Goal: Task Accomplishment & Management: Use online tool/utility

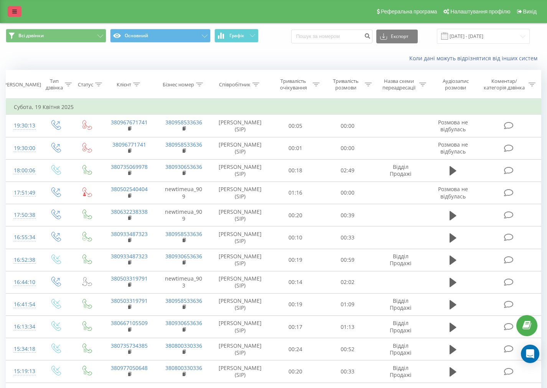
click at [17, 14] on link at bounding box center [15, 11] width 14 height 11
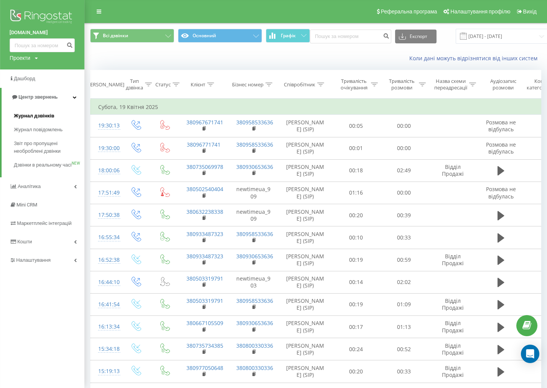
click at [44, 115] on span "Журнал дзвінків" at bounding box center [34, 116] width 41 height 8
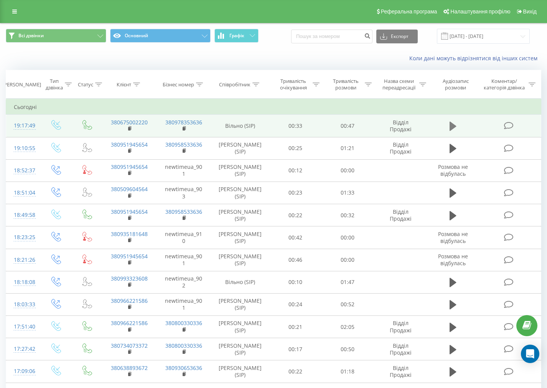
click at [451, 127] on icon at bounding box center [453, 126] width 7 height 9
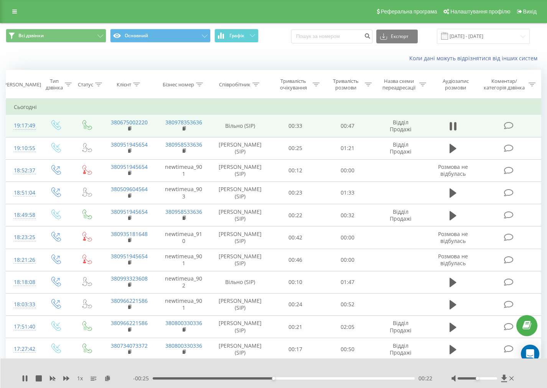
click at [25, 375] on div "1 x - 00:25 00:22 00:22" at bounding box center [273, 374] width 547 height 30
click at [25, 375] on icon at bounding box center [25, 378] width 6 height 6
drag, startPoint x: 273, startPoint y: 378, endPoint x: 225, endPoint y: 380, distance: 47.6
click at [244, 379] on div "00:18" at bounding box center [284, 378] width 262 height 2
click at [27, 378] on icon at bounding box center [25, 378] width 6 height 6
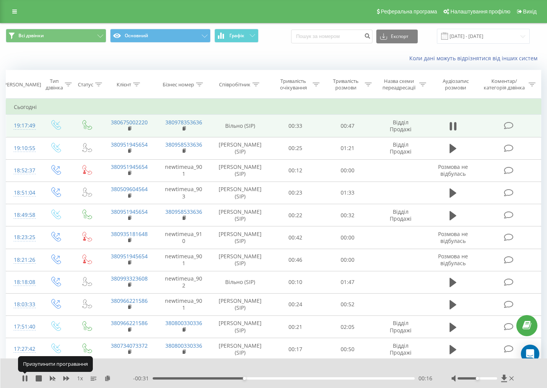
click at [27, 378] on icon at bounding box center [25, 378] width 6 height 6
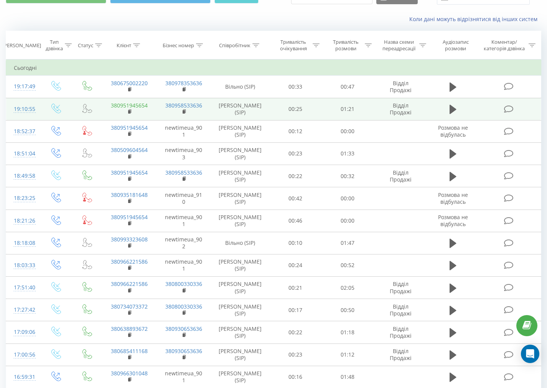
scroll to position [40, 0]
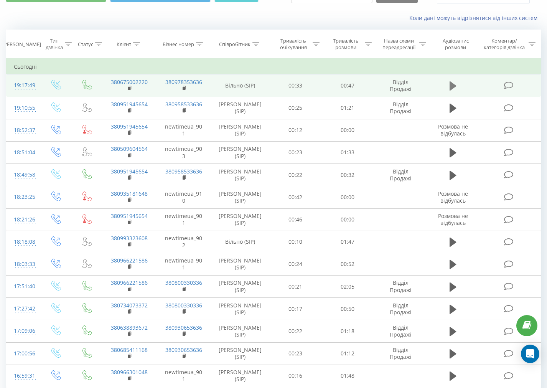
click at [458, 84] on button at bounding box center [454, 86] width 12 height 12
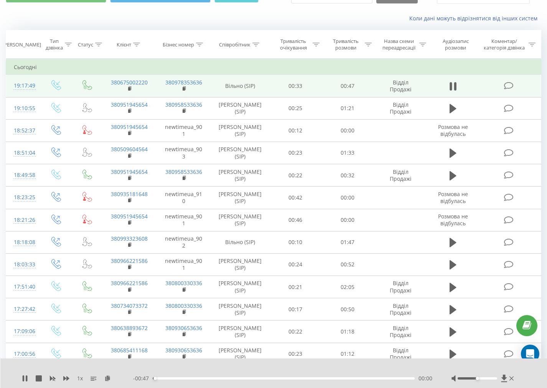
scroll to position [38, 0]
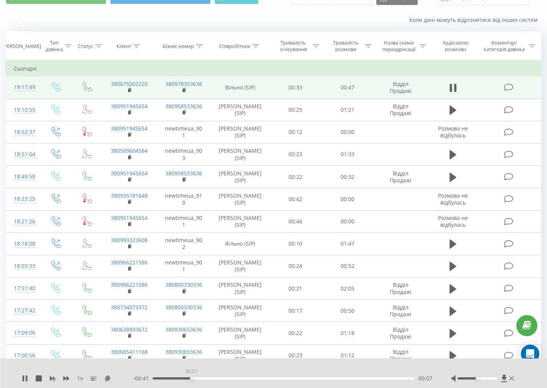
drag, startPoint x: 164, startPoint y: 378, endPoint x: 192, endPoint y: 380, distance: 28.1
click at [192, 380] on div "- 00:41 00:07 00:07" at bounding box center [282, 379] width 299 height 8
click at [22, 382] on div "1 x" at bounding box center [77, 379] width 111 height 8
click at [24, 380] on icon at bounding box center [24, 378] width 2 height 6
